Goal: Task Accomplishment & Management: Manage account settings

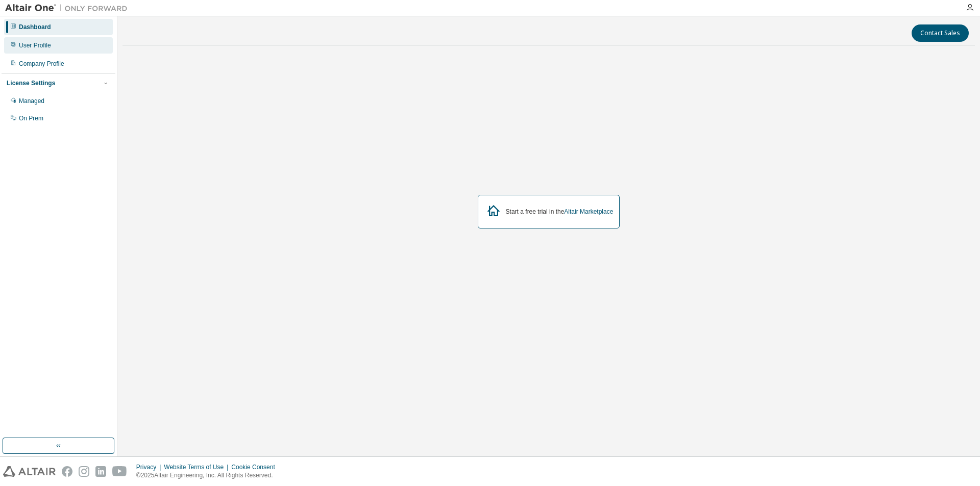
click at [80, 46] on div "User Profile" at bounding box center [58, 45] width 109 height 16
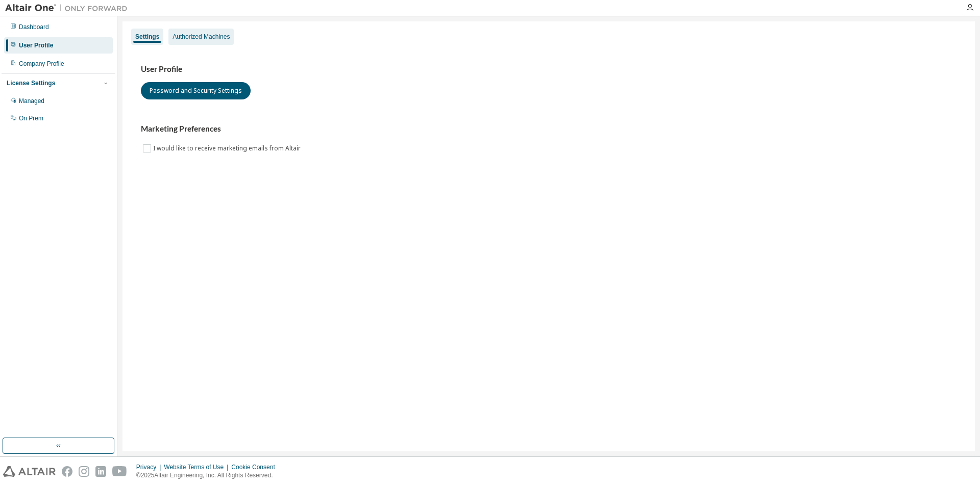
click at [193, 39] on div "Authorized Machines" at bounding box center [200, 37] width 57 height 8
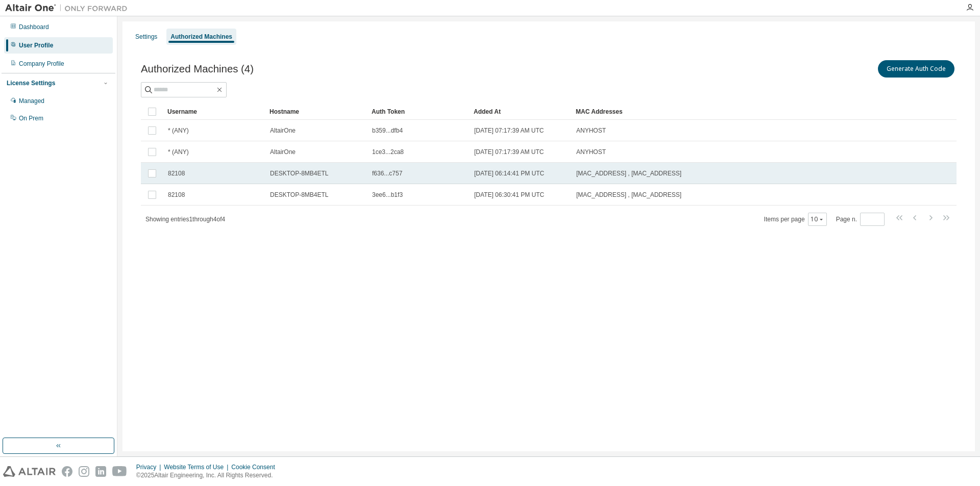
drag, startPoint x: 470, startPoint y: 175, endPoint x: 550, endPoint y: 177, distance: 79.1
click at [550, 177] on td "2025-05-17 06:14:41 PM UTC" at bounding box center [520, 173] width 102 height 21
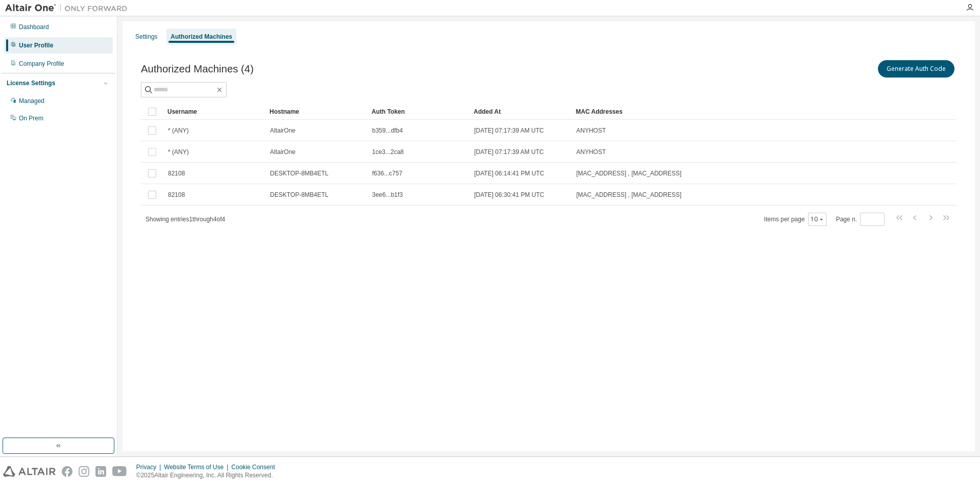
click at [563, 216] on div "Showing entries 1 through 4 of 4 Items per page 10 Page n. *" at bounding box center [548, 219] width 815 height 15
click at [81, 60] on div "Company Profile" at bounding box center [58, 64] width 109 height 16
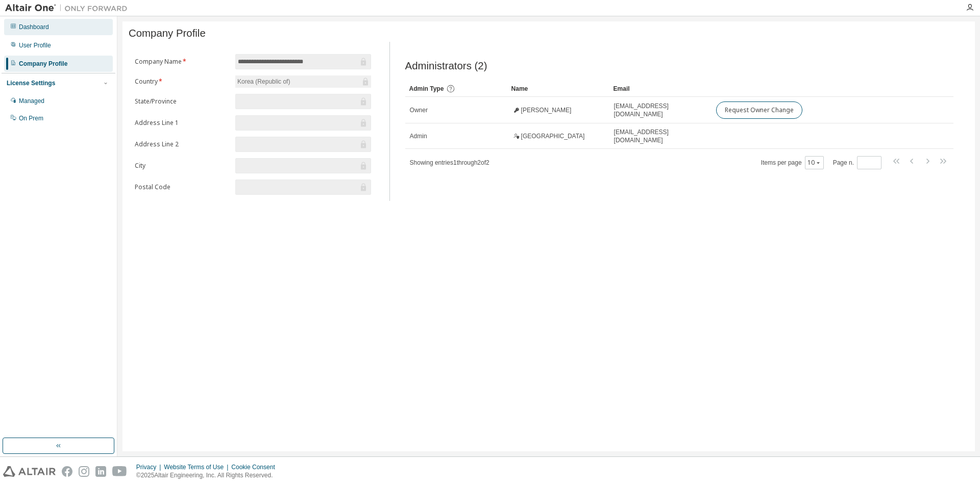
click at [28, 22] on div "Dashboard" at bounding box center [58, 27] width 109 height 16
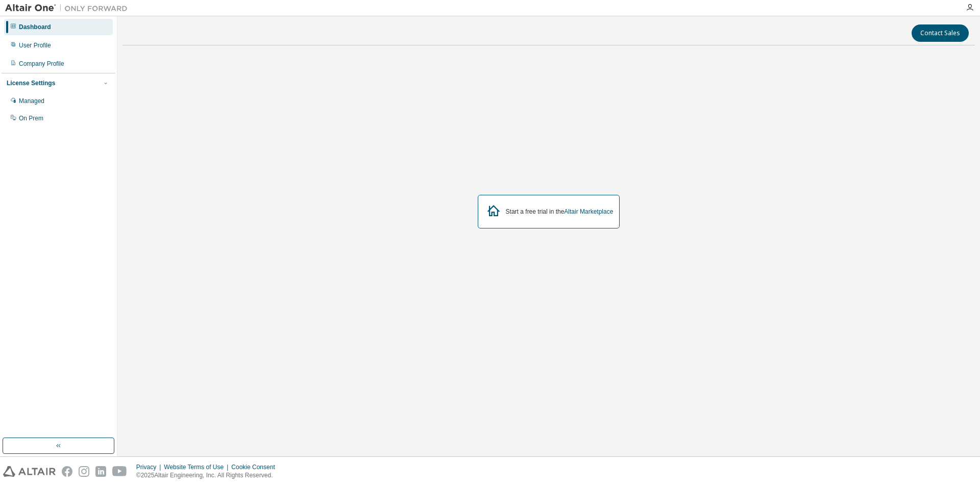
click at [596, 217] on div "Start a free trial in the Altair Marketplace" at bounding box center [549, 212] width 142 height 34
click at [597, 214] on link "Altair Marketplace" at bounding box center [588, 211] width 49 height 7
click at [967, 5] on icon "button" at bounding box center [969, 8] width 8 height 8
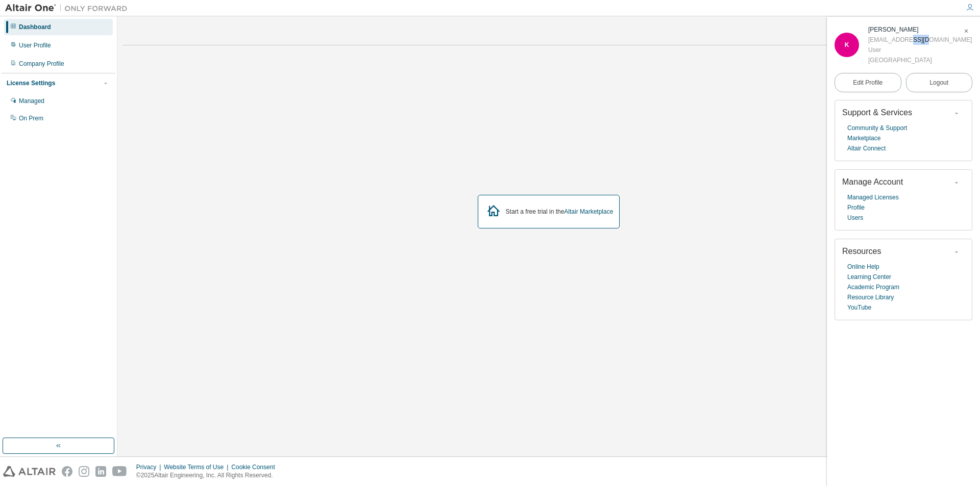
drag, startPoint x: 912, startPoint y: 37, endPoint x: 875, endPoint y: 37, distance: 36.7
click at [892, 37] on div "02rbdnjs@naver.com" at bounding box center [920, 40] width 104 height 10
drag, startPoint x: 924, startPoint y: 47, endPoint x: 950, endPoint y: 76, distance: 38.7
click at [928, 51] on div "User" at bounding box center [920, 50] width 104 height 10
click at [951, 77] on button "Logout" at bounding box center [939, 82] width 67 height 19
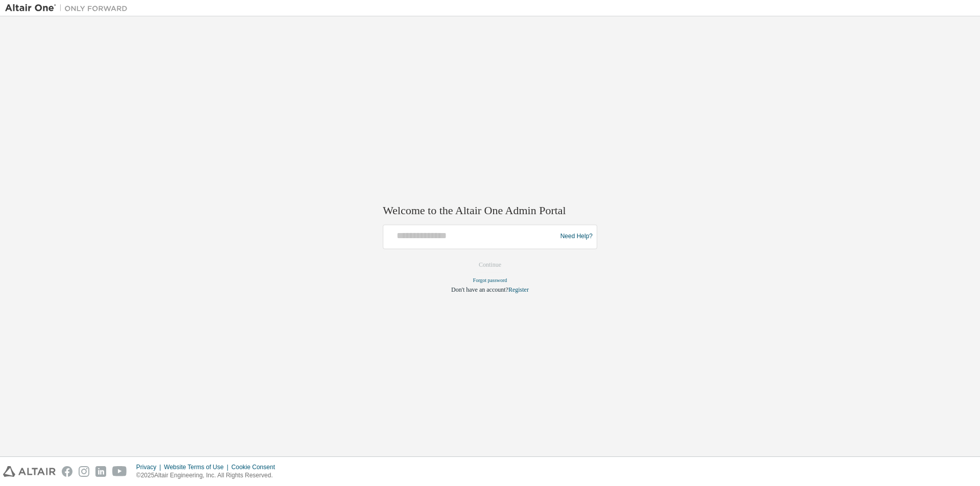
drag, startPoint x: 556, startPoint y: 197, endPoint x: 541, endPoint y: 217, distance: 24.5
click at [500, 239] on input "text" at bounding box center [471, 234] width 168 height 15
drag, startPoint x: 751, startPoint y: 237, endPoint x: 795, endPoint y: 167, distance: 82.7
click at [765, 227] on div "Welcome to the Altair One Admin Portal Need Help? Please make sure that you pro…" at bounding box center [490, 236] width 970 height 430
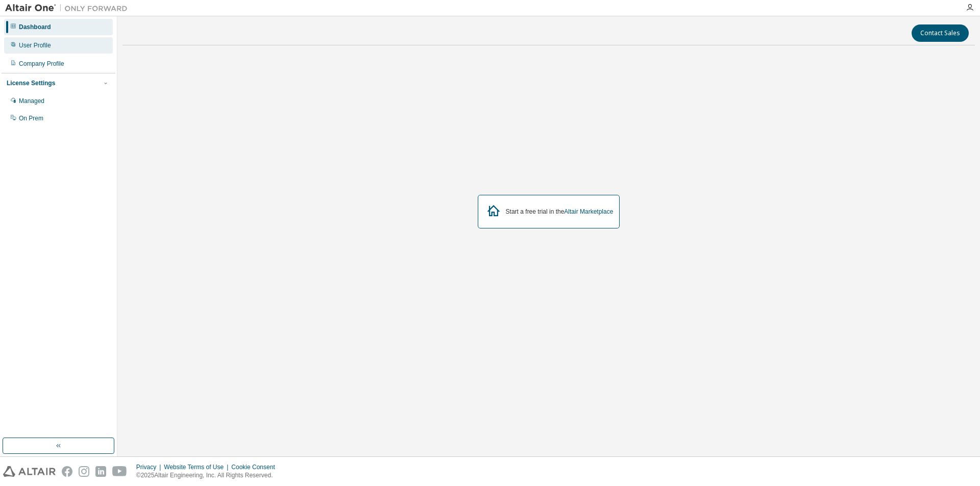
click at [68, 45] on div "User Profile" at bounding box center [58, 45] width 109 height 16
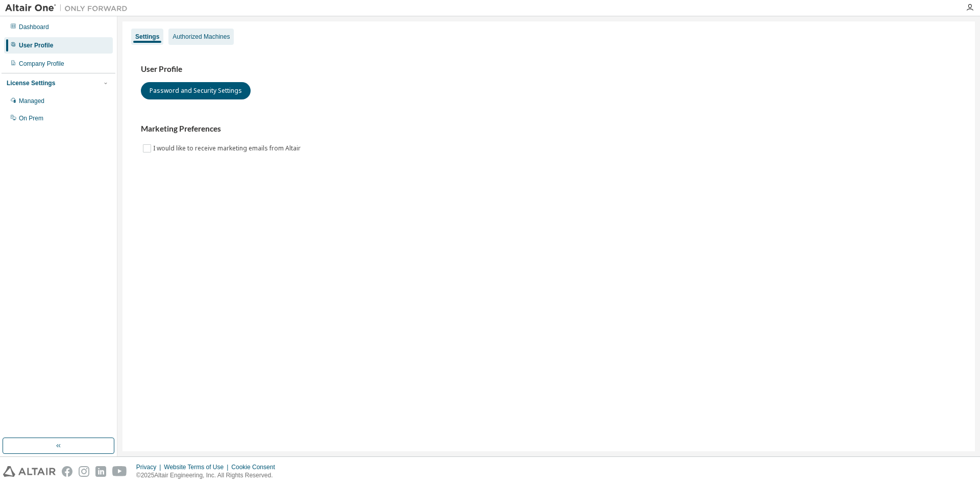
click at [193, 40] on div "Authorized Machines" at bounding box center [200, 37] width 57 height 8
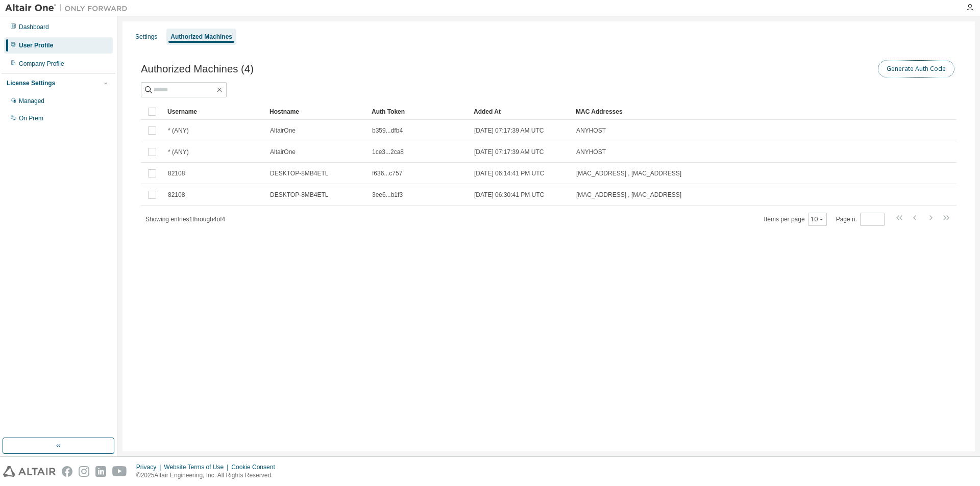
click at [918, 70] on button "Generate Auth Code" at bounding box center [916, 68] width 77 height 17
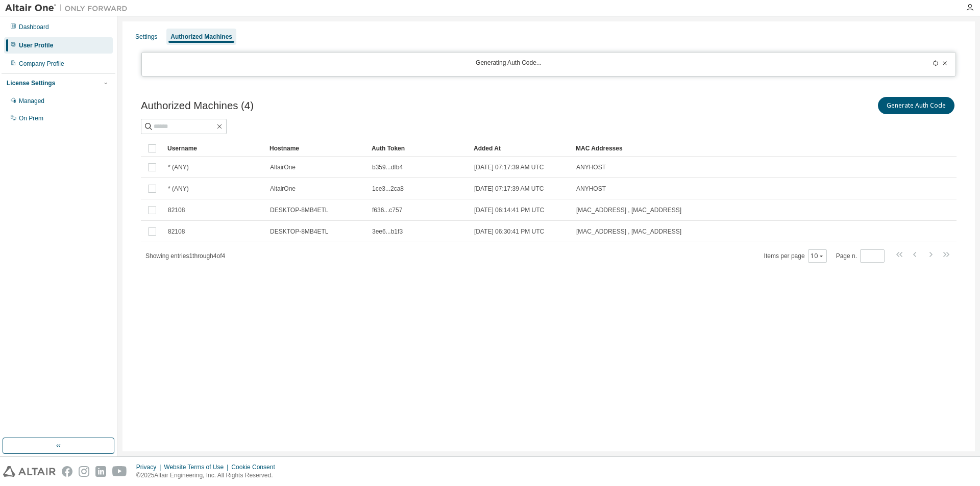
click at [554, 65] on div "Generating Auth Code..." at bounding box center [509, 64] width 722 height 11
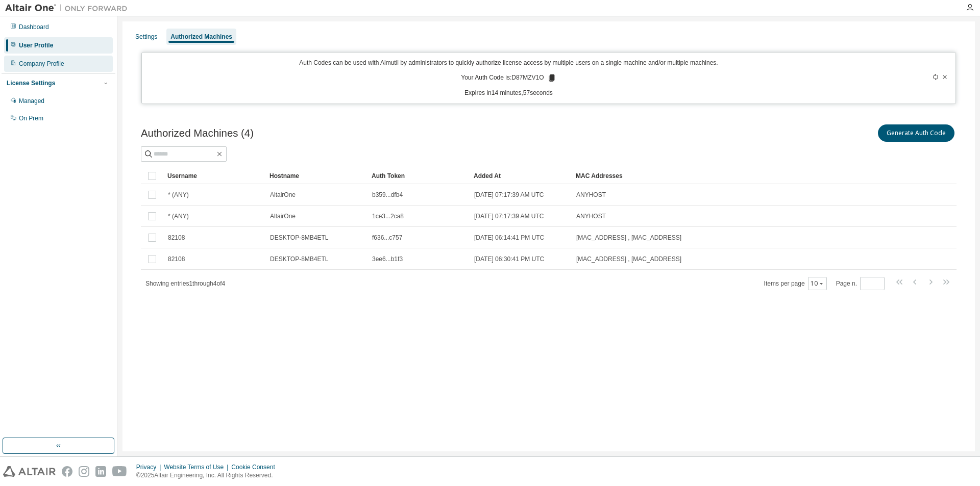
click at [64, 67] on div "Company Profile" at bounding box center [58, 64] width 109 height 16
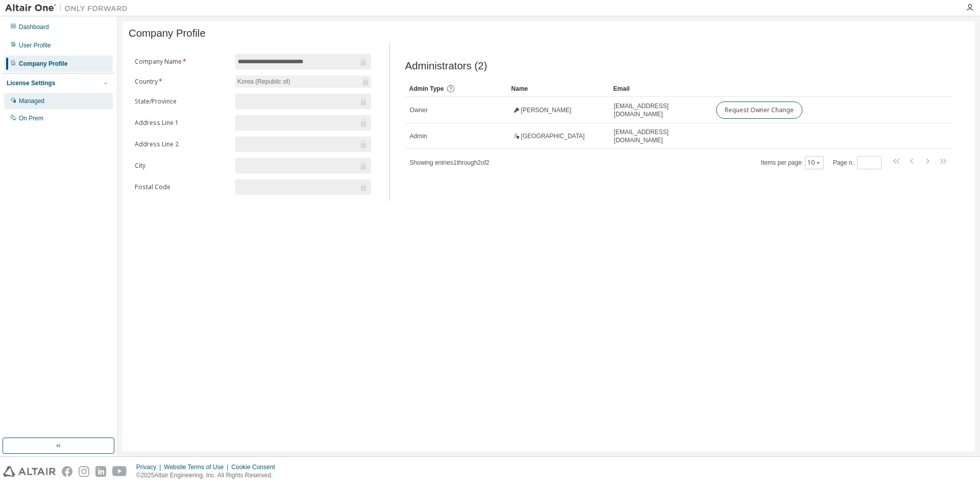
click at [62, 97] on div "Managed" at bounding box center [58, 101] width 109 height 16
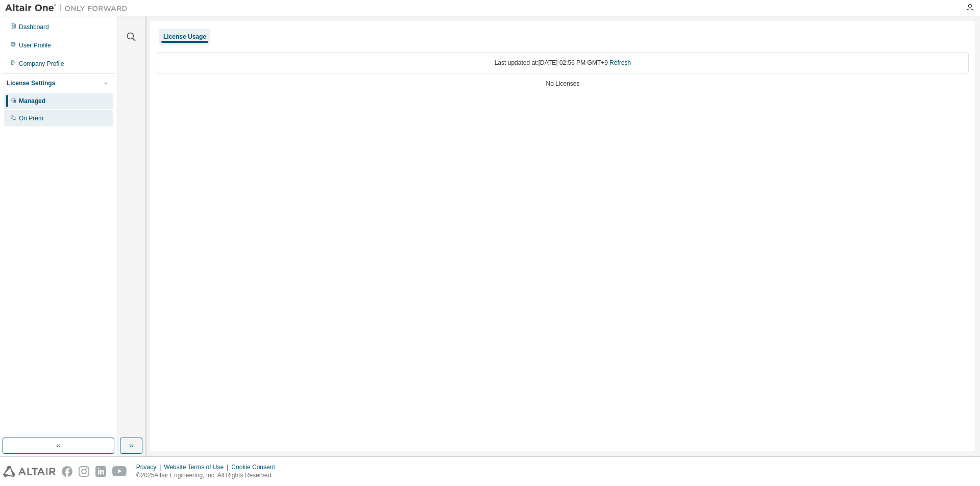
click at [73, 120] on div "On Prem" at bounding box center [58, 118] width 109 height 16
